Goal: Go to known website: Access a specific website the user already knows

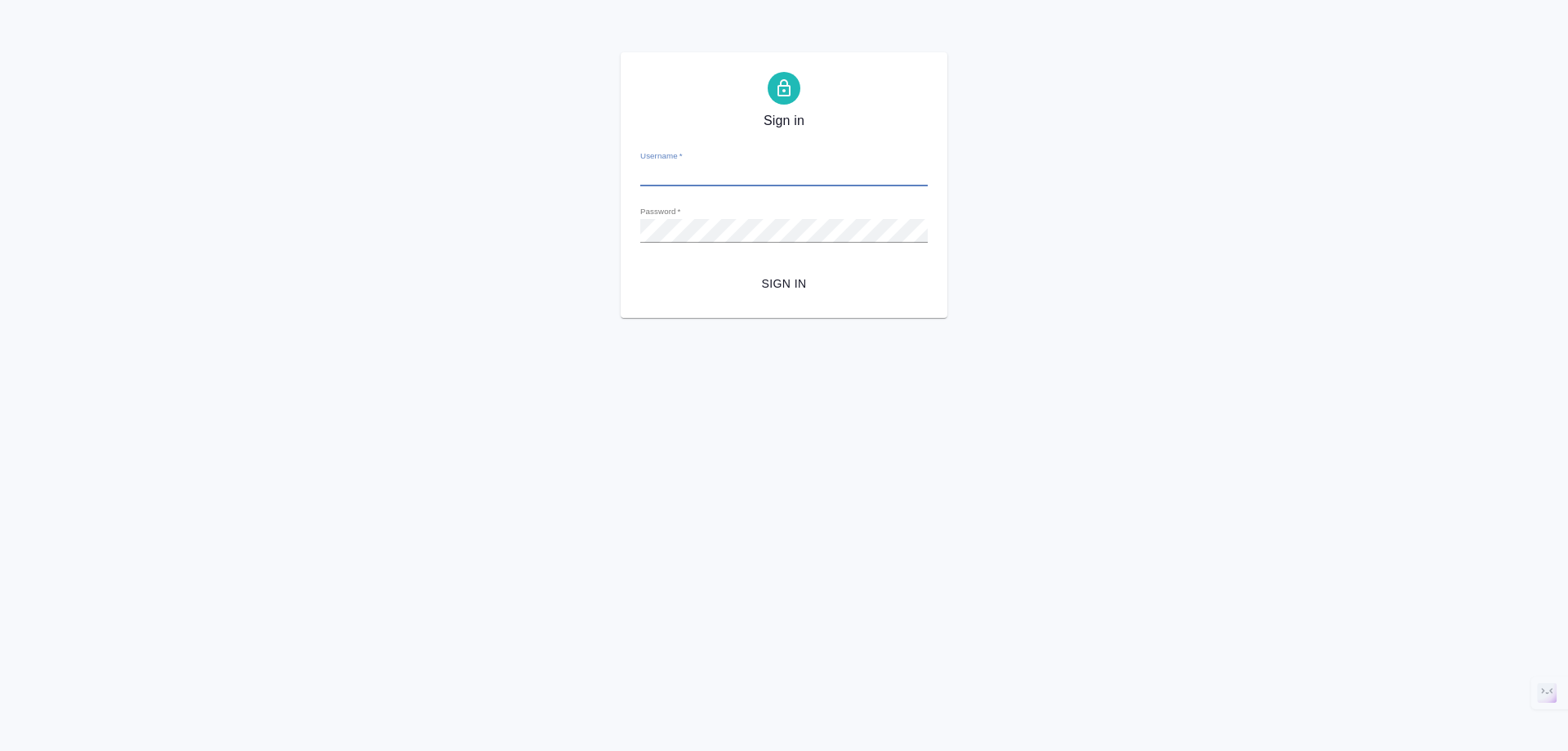
type input "[EMAIL_ADDRESS][DOMAIN_NAME]"
click at [789, 286] on span "Sign in" at bounding box center [784, 284] width 262 height 20
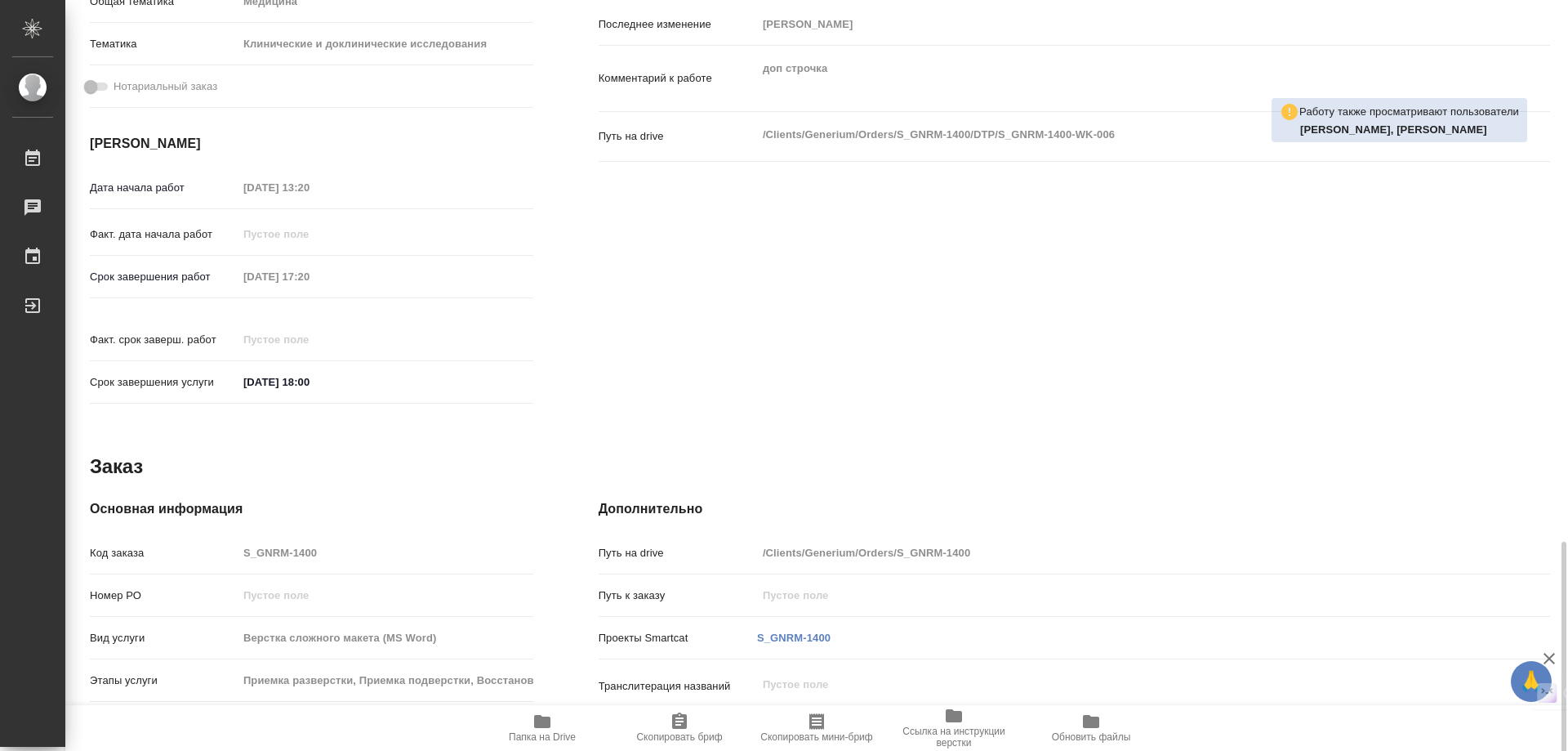
scroll to position [676, 0]
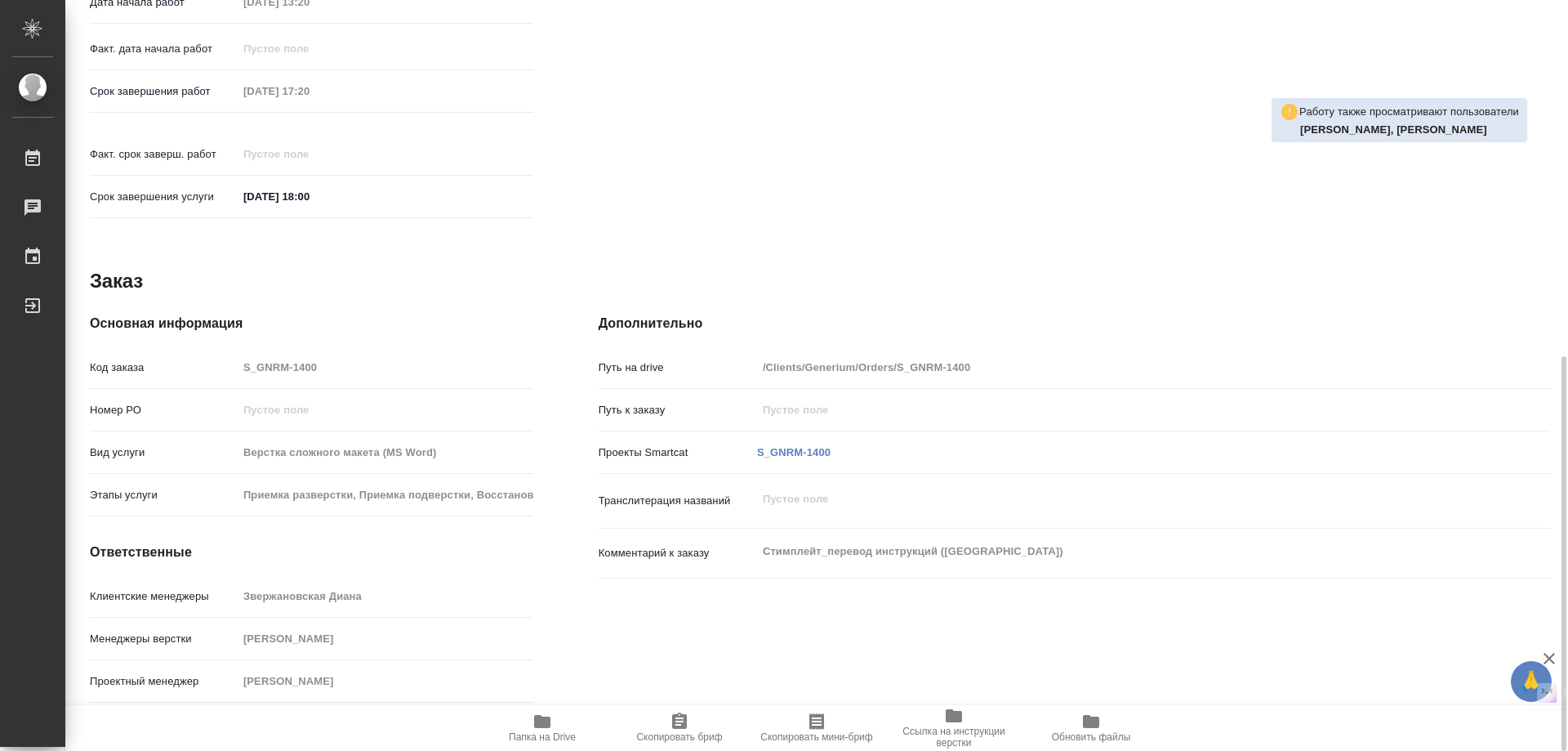
click at [530, 713] on span "Папка на Drive" at bounding box center [543, 727] width 118 height 31
